Goal: Register for event/course

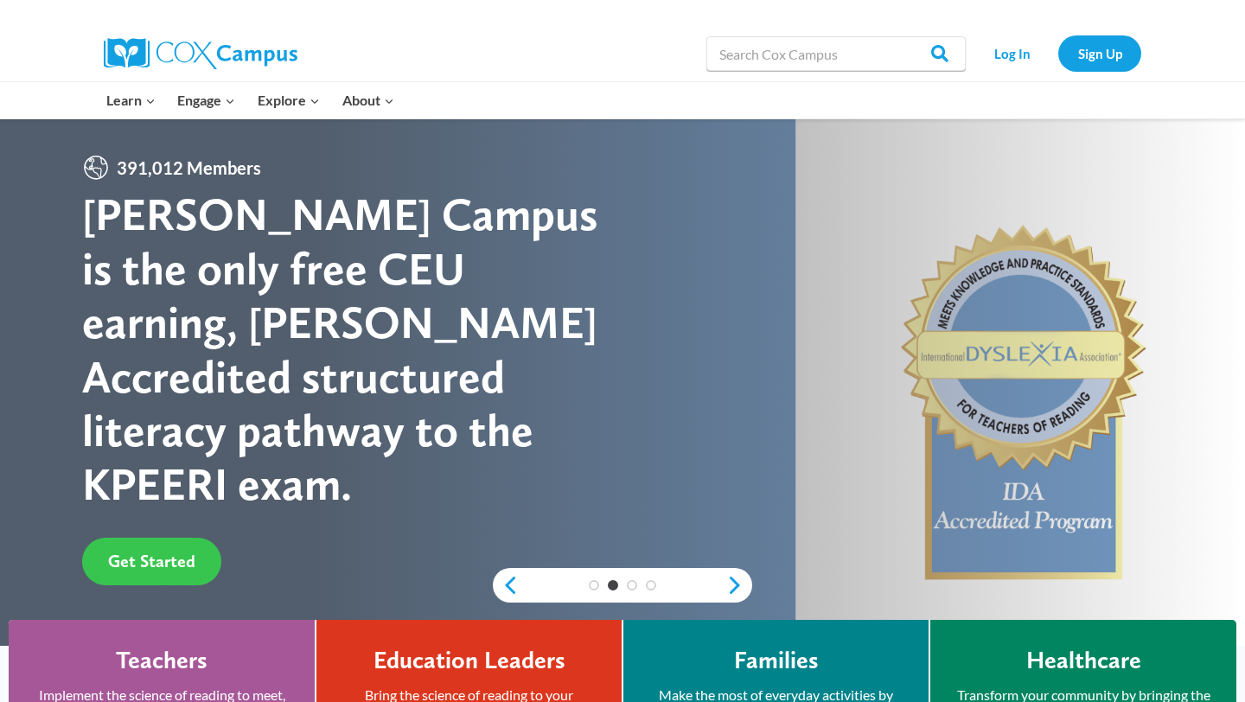
click at [179, 551] on span "Get Started" at bounding box center [151, 561] width 87 height 21
click at [1024, 53] on link "Log In" at bounding box center [1011, 52] width 75 height 35
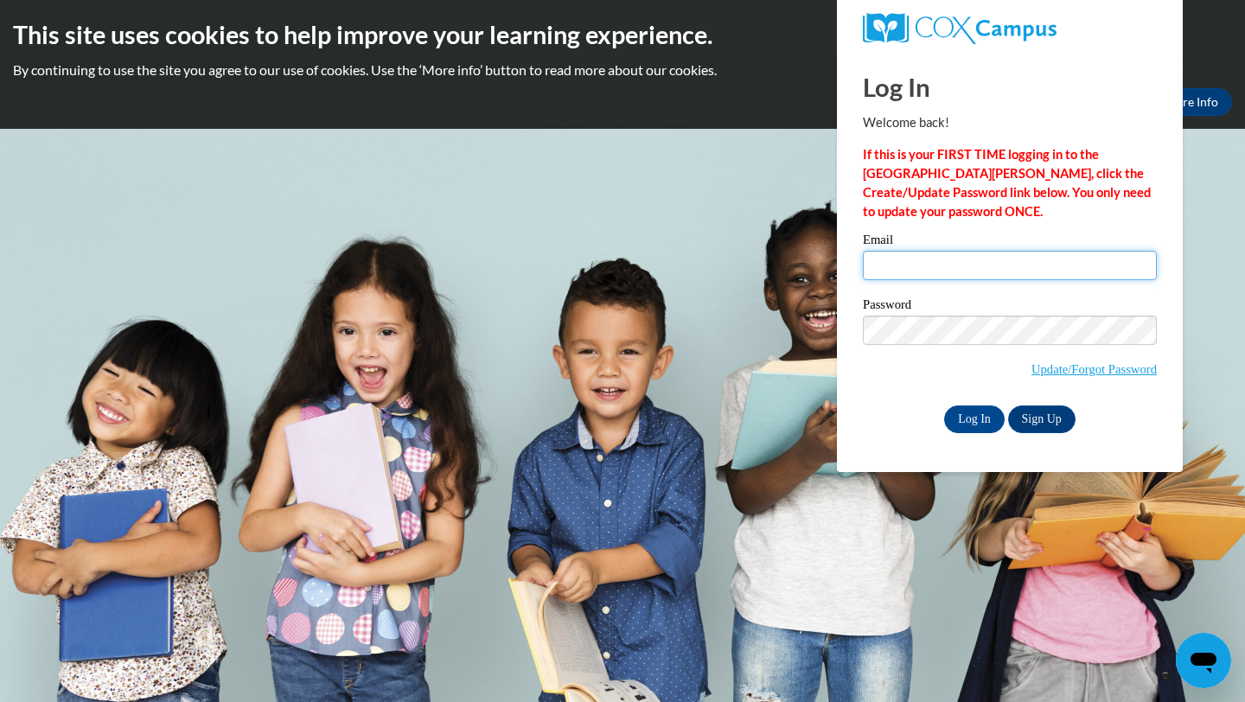
click at [958, 258] on input "Email" at bounding box center [1010, 265] width 294 height 29
type input "johnsonpa1@yahoo.com"
click at [984, 424] on input "Log In" at bounding box center [974, 419] width 61 height 28
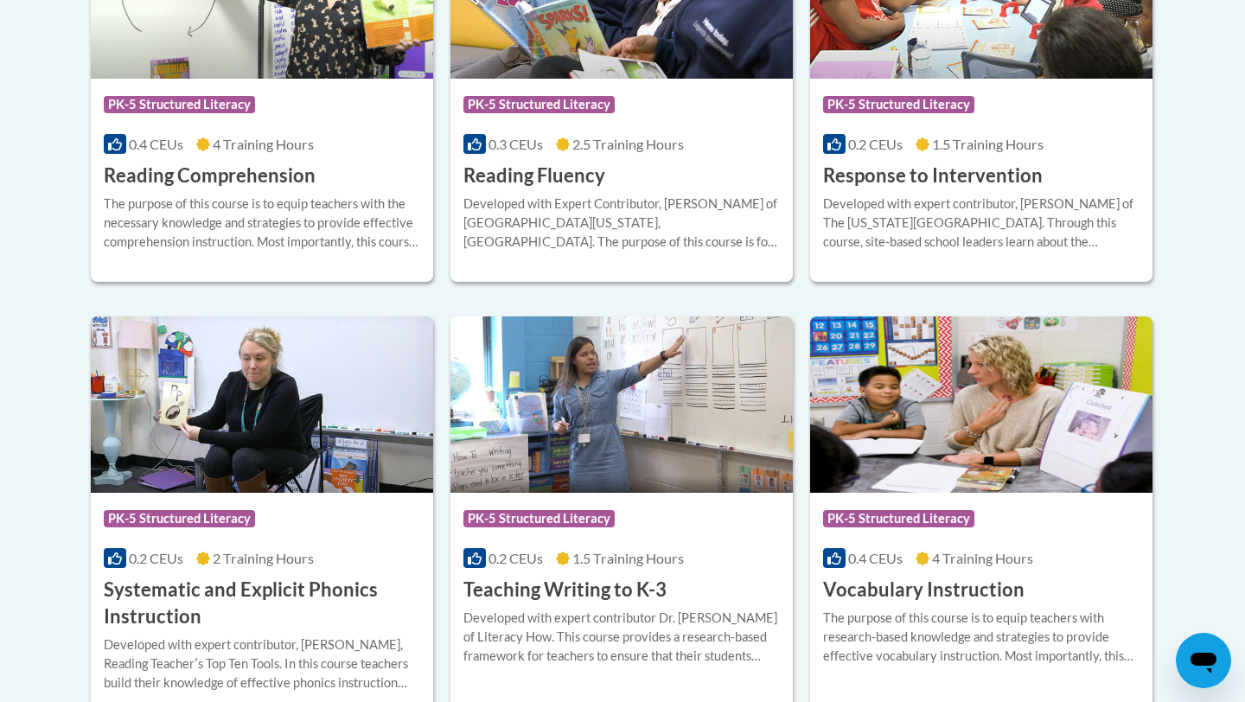
scroll to position [1776, 0]
click at [616, 526] on span "PK-5 Structured Literacy" at bounding box center [541, 522] width 156 height 22
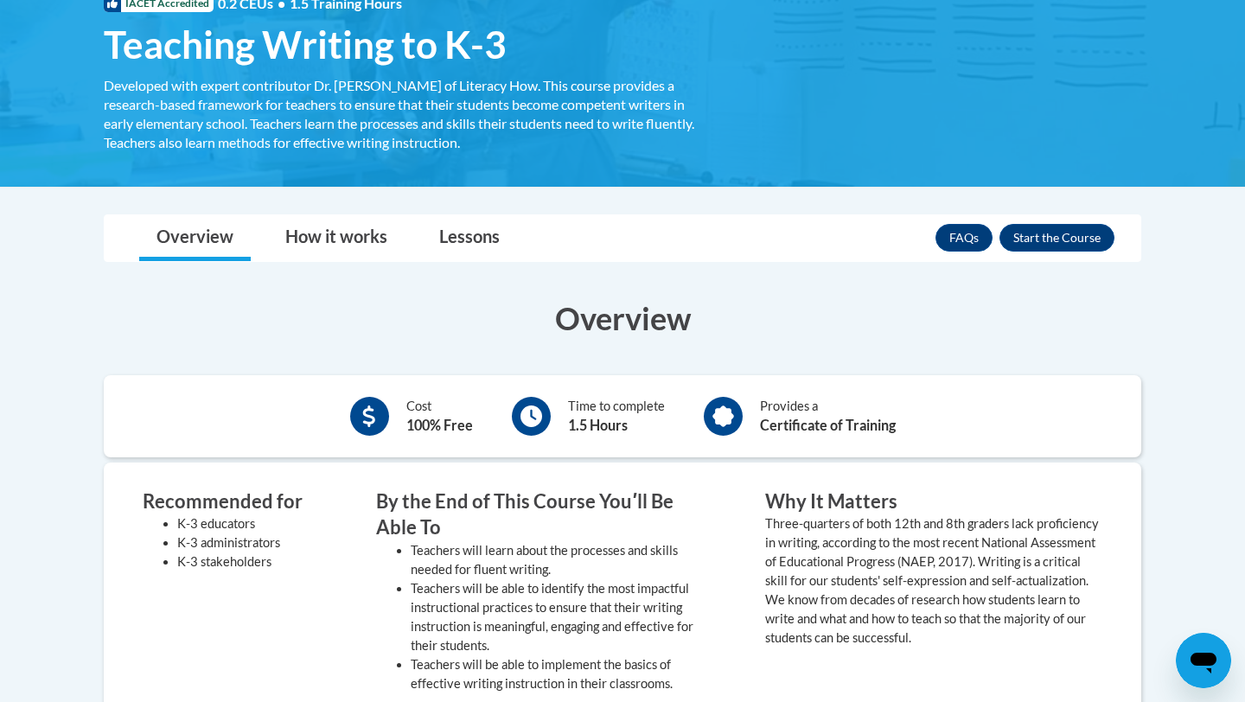
scroll to position [298, 0]
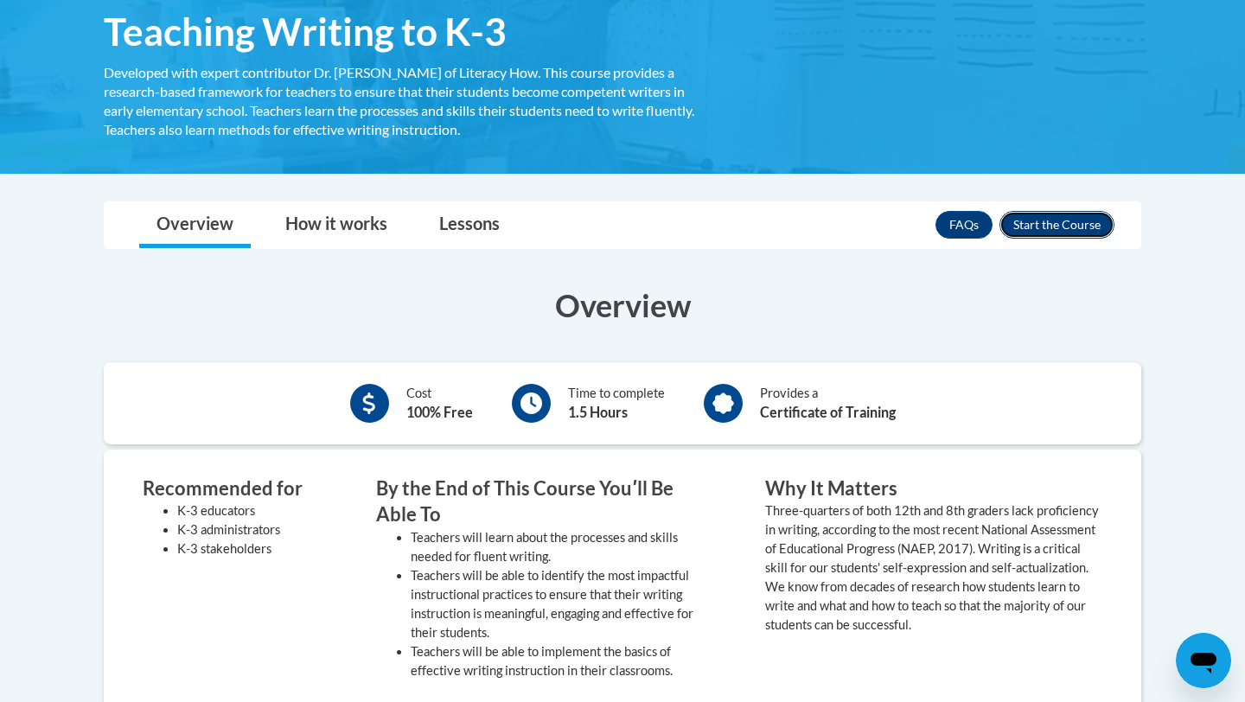
click at [1056, 227] on button "Enroll" at bounding box center [1056, 225] width 115 height 28
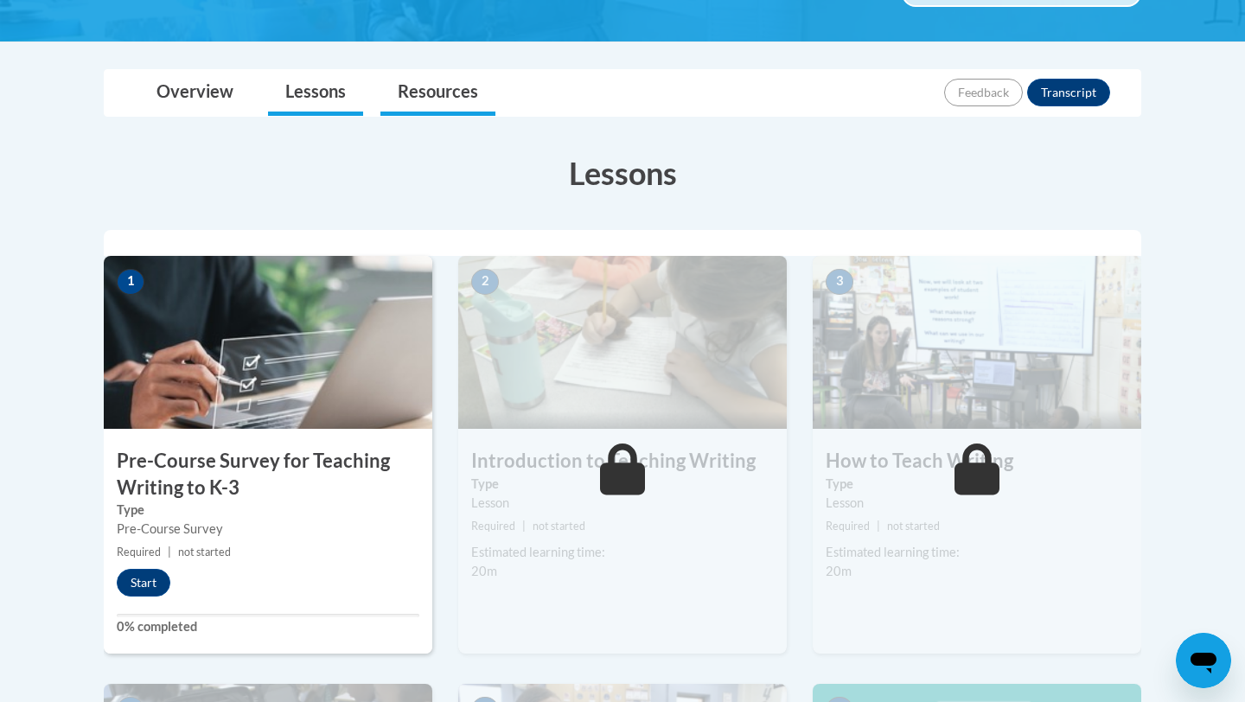
scroll to position [381, 0]
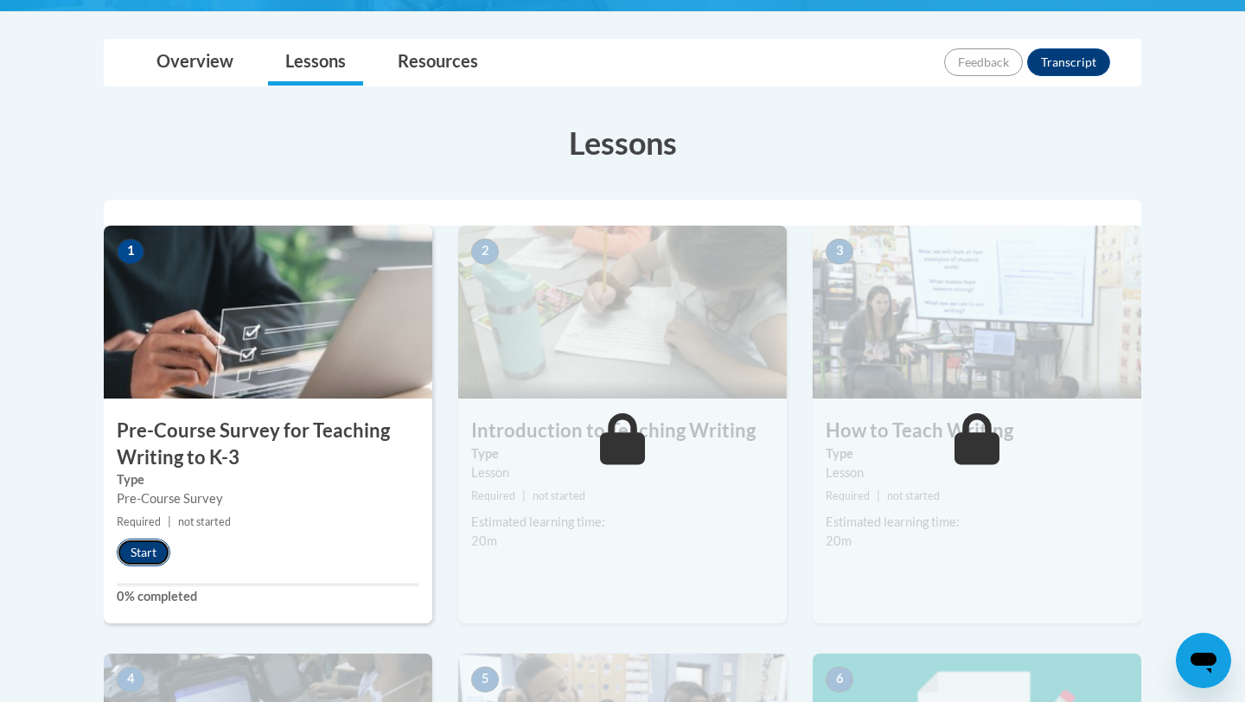
click at [140, 539] on button "Start" at bounding box center [144, 553] width 54 height 28
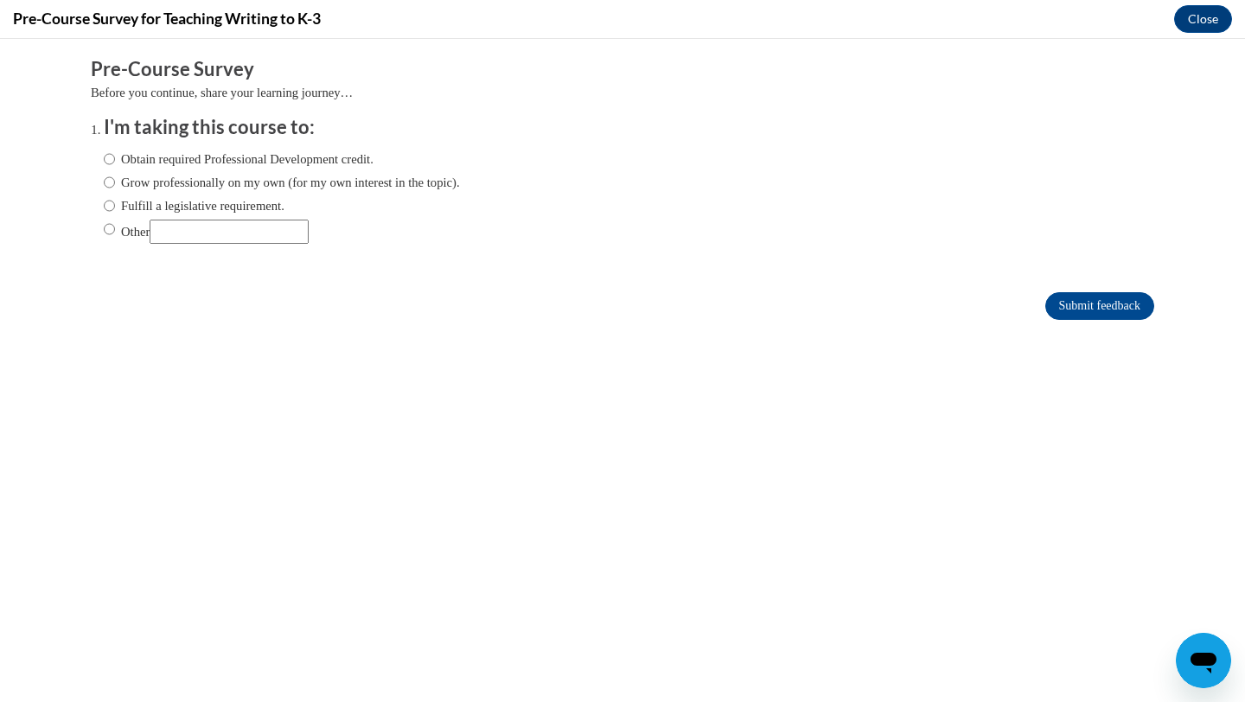
scroll to position [0, 0]
click at [112, 181] on input "Grow professionally on my own (for my own interest in the topic)." at bounding box center [109, 182] width 11 height 19
radio input "true"
click at [111, 157] on input "Obtain required Professional Development credit." at bounding box center [109, 159] width 11 height 19
radio input "true"
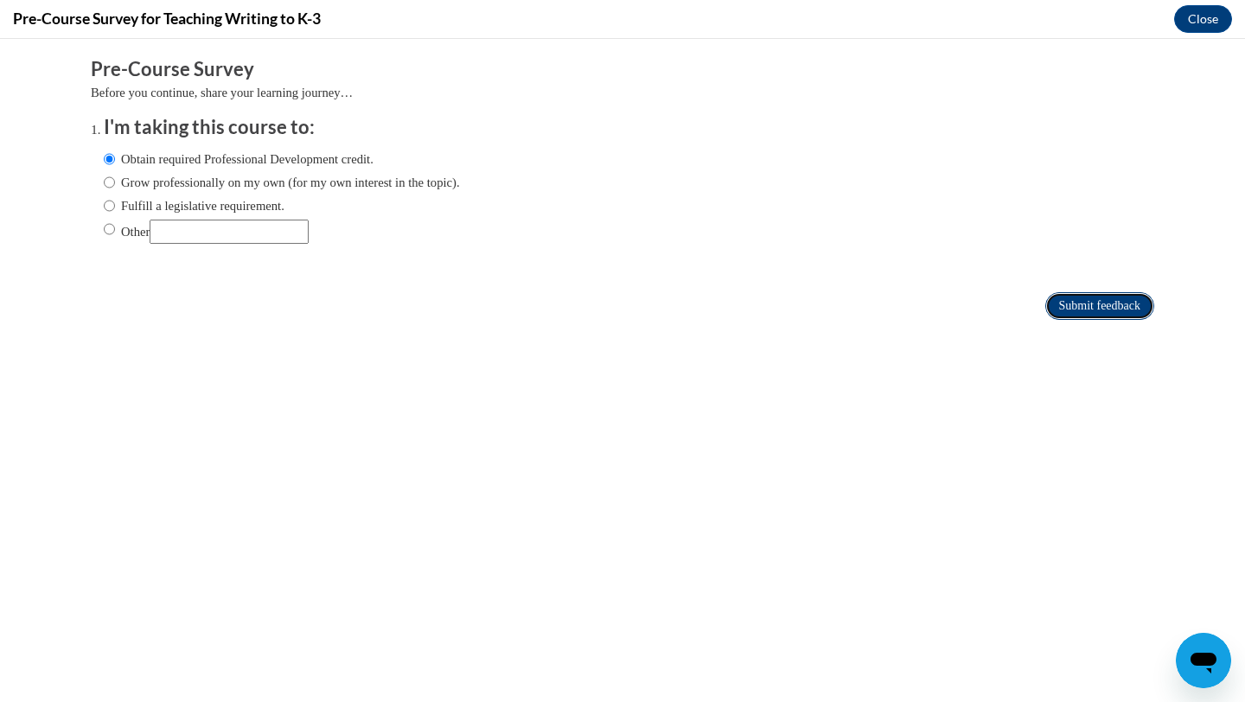
click at [1135, 302] on input "Submit feedback" at bounding box center [1099, 306] width 109 height 28
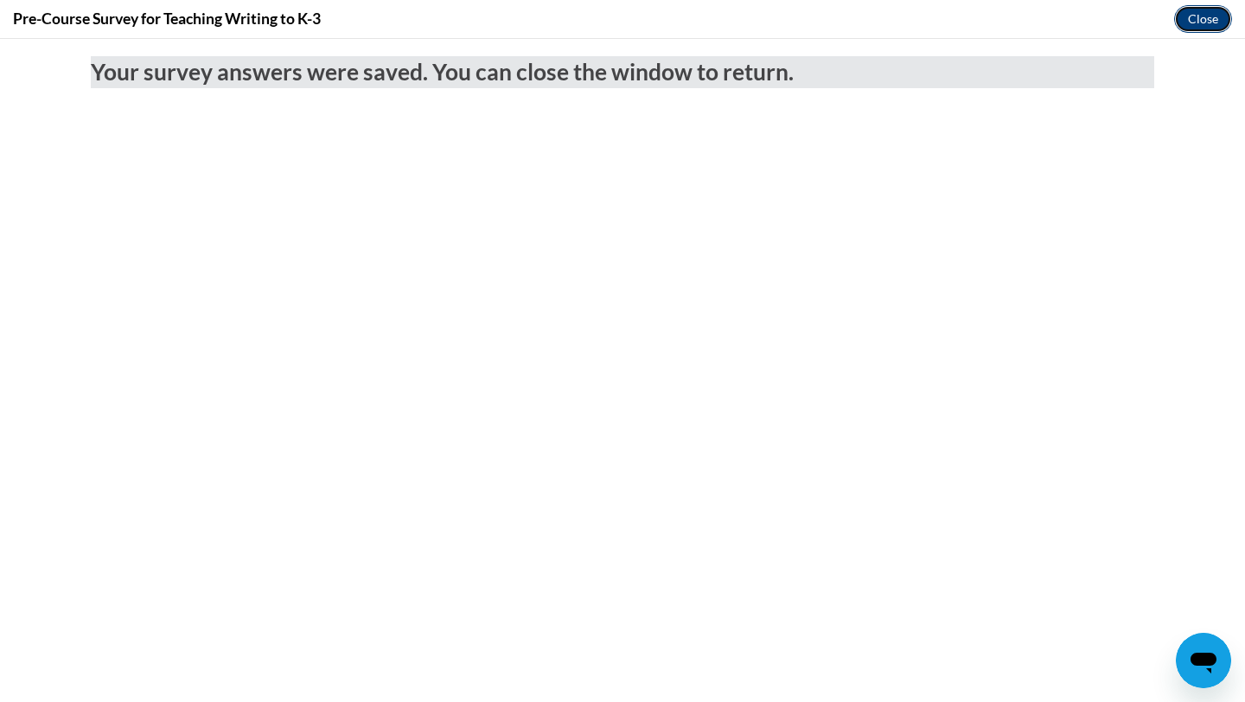
click at [1200, 17] on button "Close" at bounding box center [1203, 19] width 58 height 28
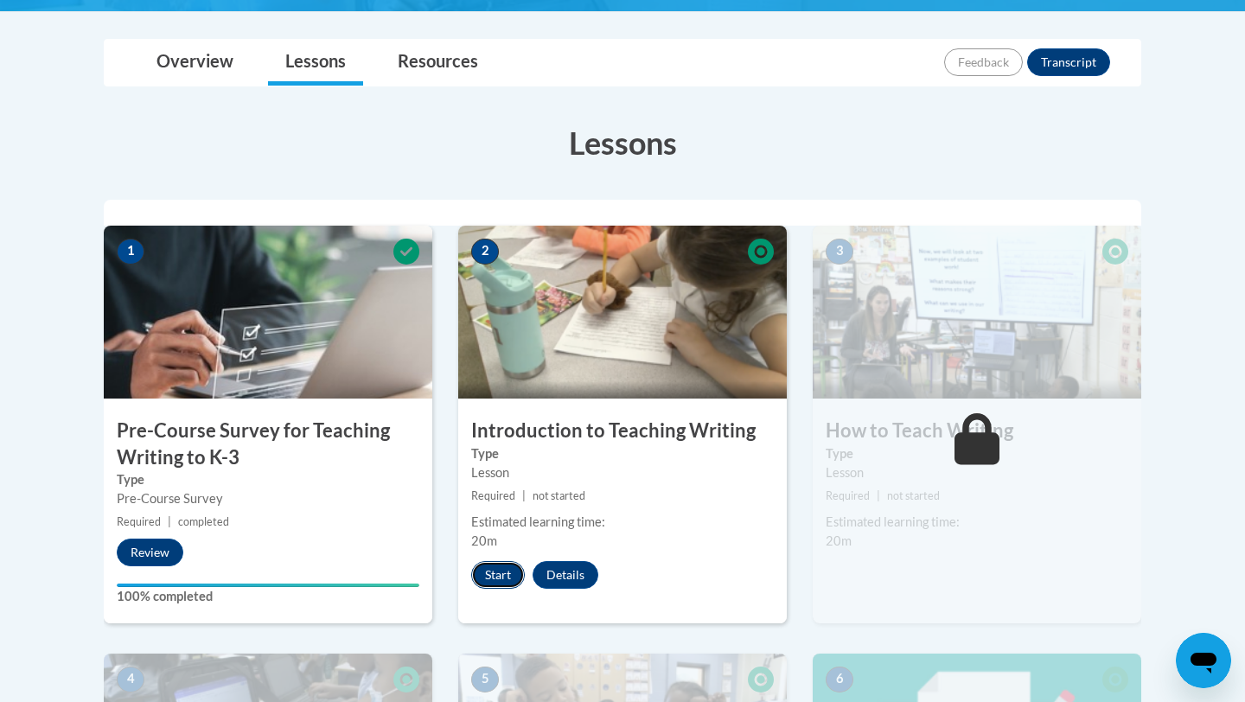
click at [496, 578] on button "Start" at bounding box center [498, 575] width 54 height 28
